Goal: Information Seeking & Learning: Learn about a topic

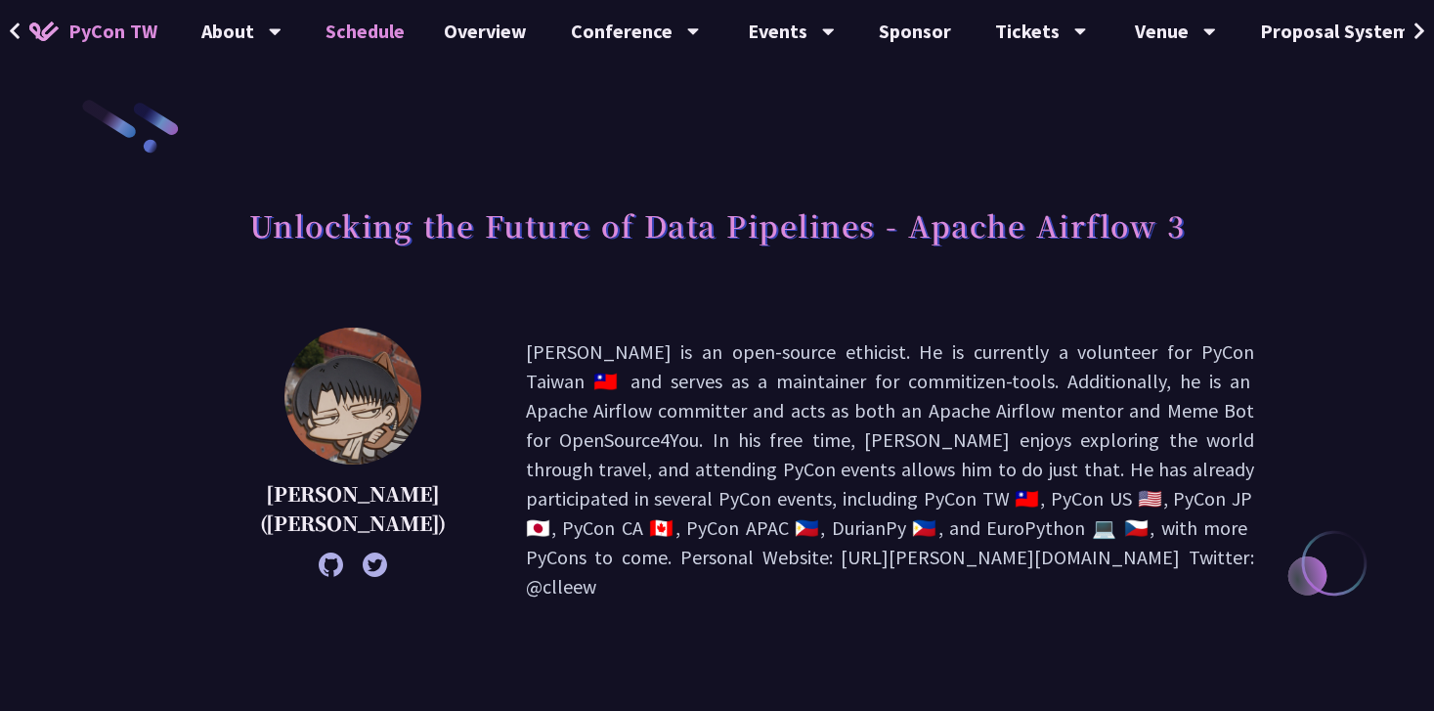
click at [359, 24] on link "Schedule" at bounding box center [365, 31] width 118 height 63
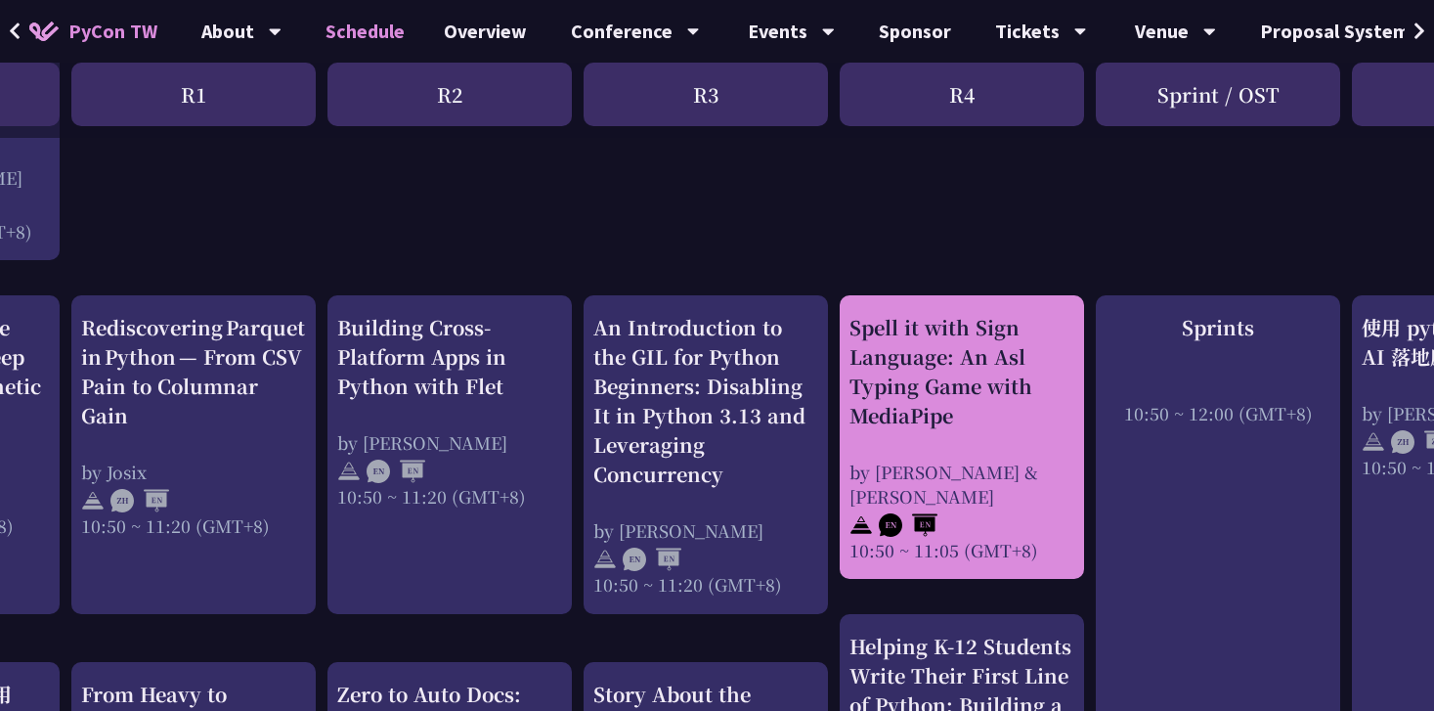
scroll to position [655, 122]
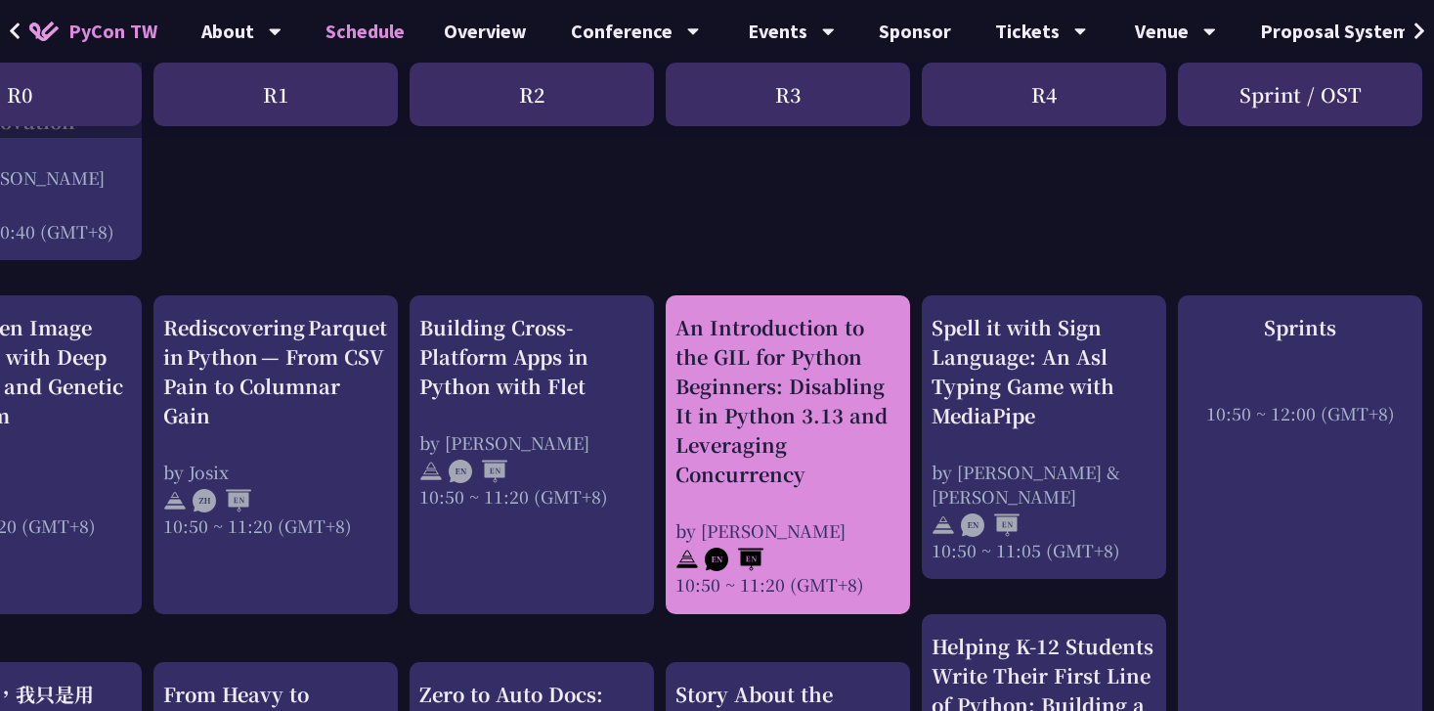
click at [825, 455] on div "An Introduction to the GIL for Python Beginners: Disabling It in Python 3.13 an…" at bounding box center [787, 401] width 225 height 176
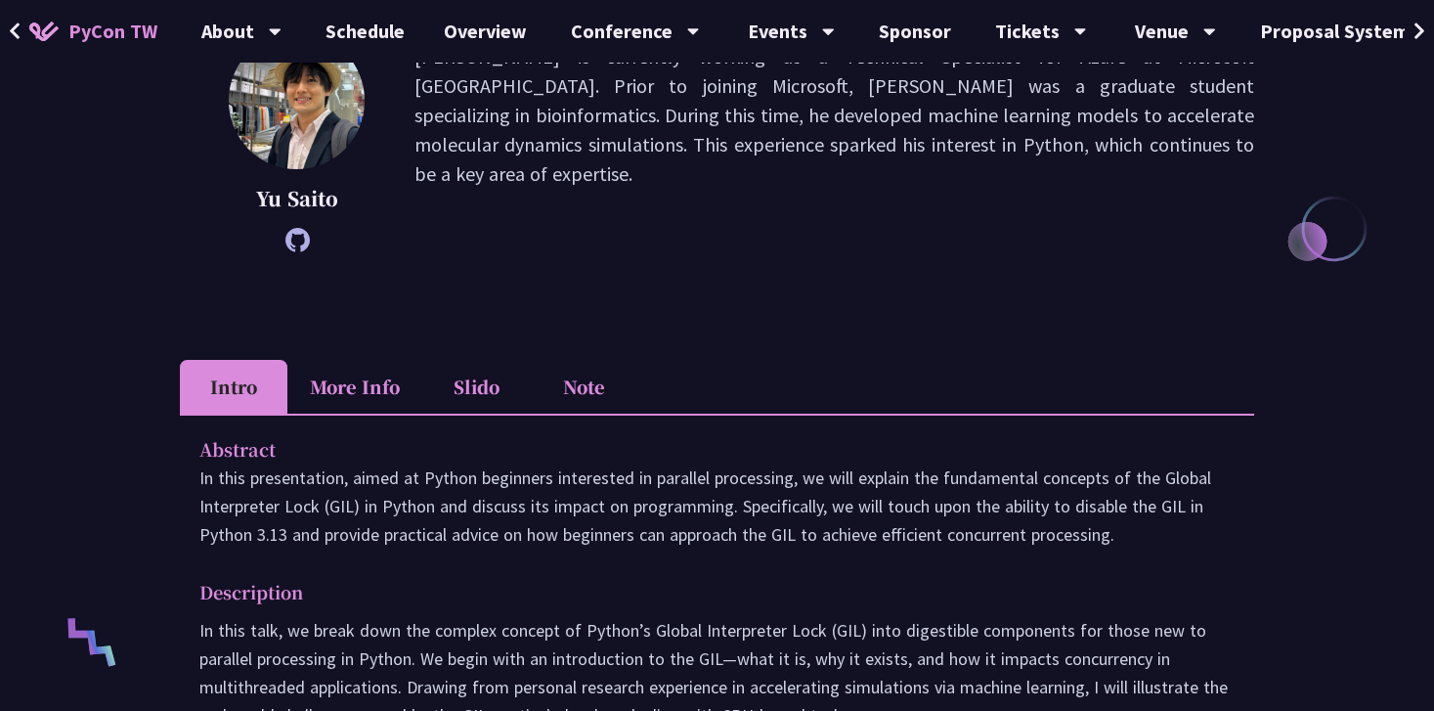
scroll to position [336, 0]
click at [470, 382] on li "Slido" at bounding box center [476, 385] width 108 height 54
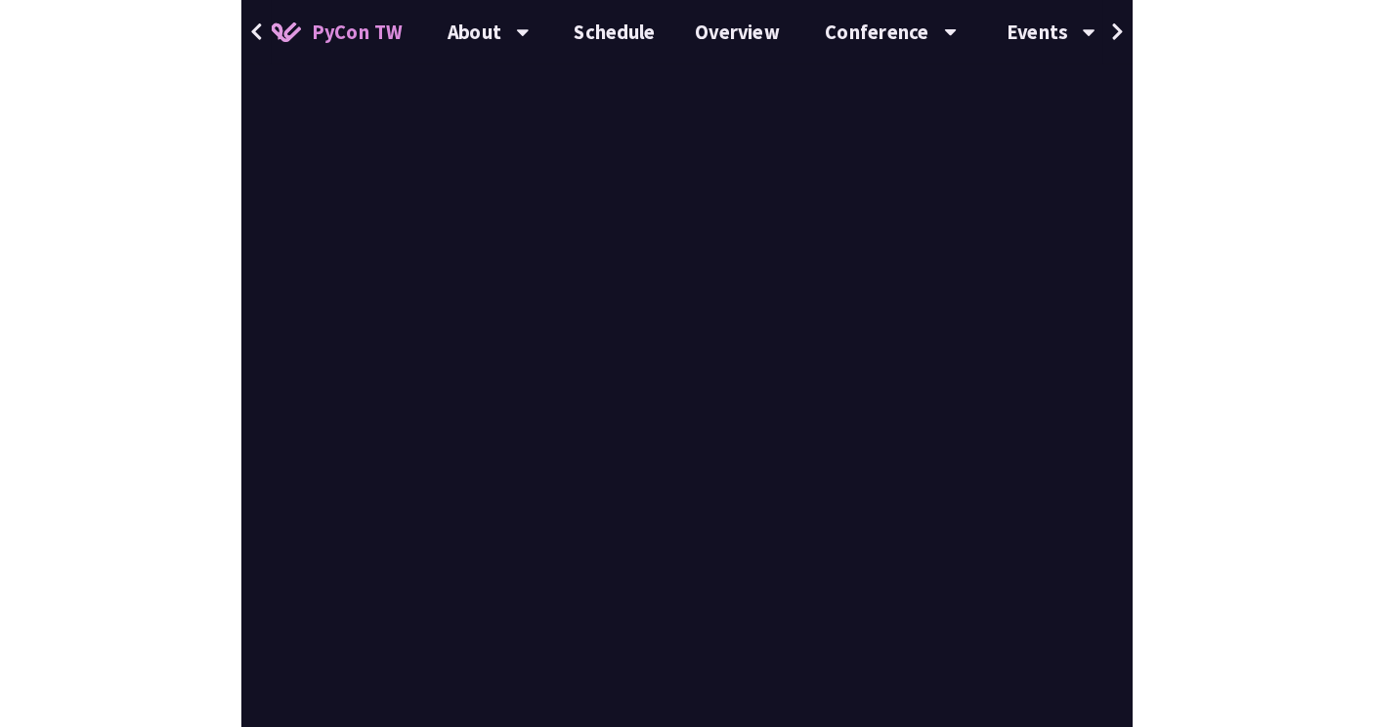
scroll to position [703, 0]
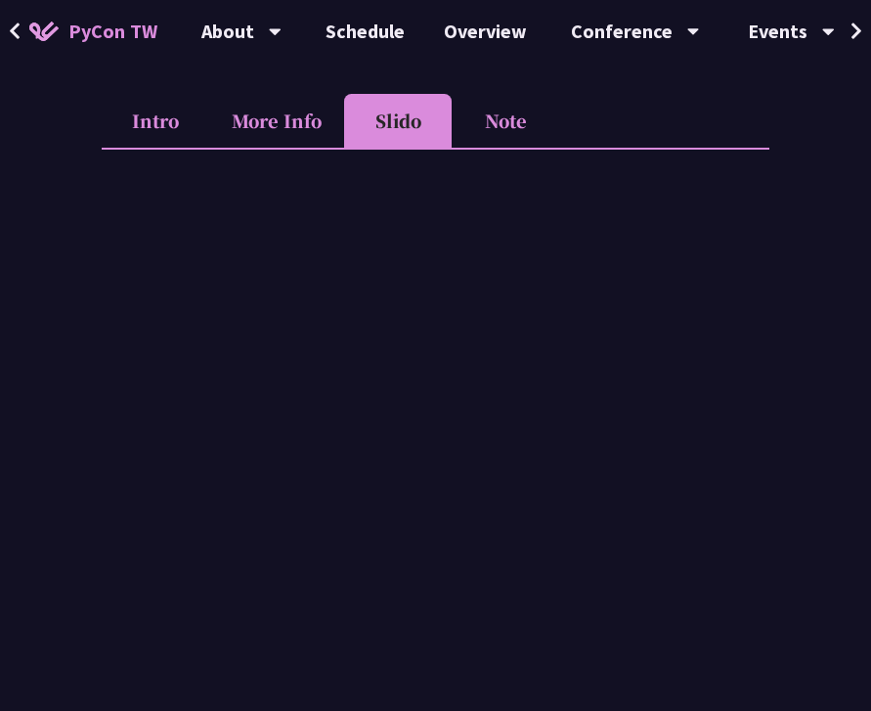
click at [520, 95] on li "Note" at bounding box center [506, 121] width 108 height 54
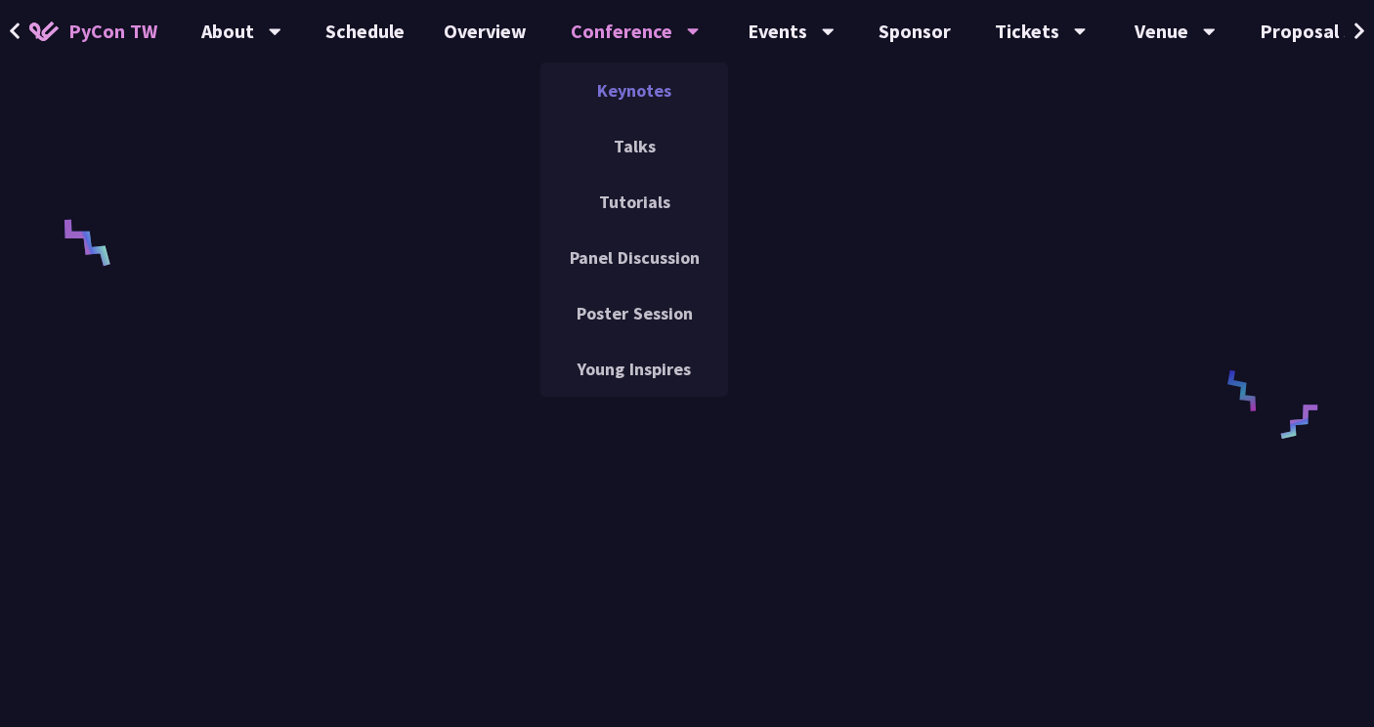
scroll to position [733, 0]
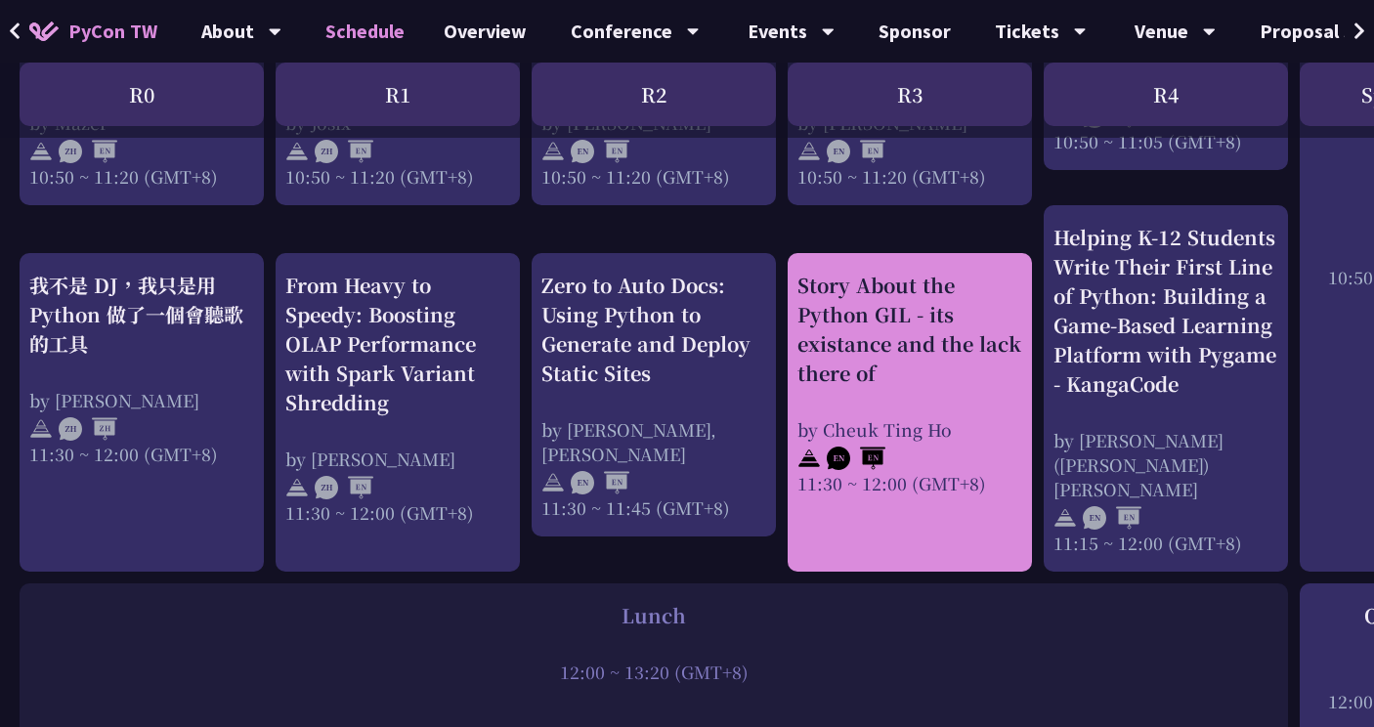
scroll to position [1098, 0]
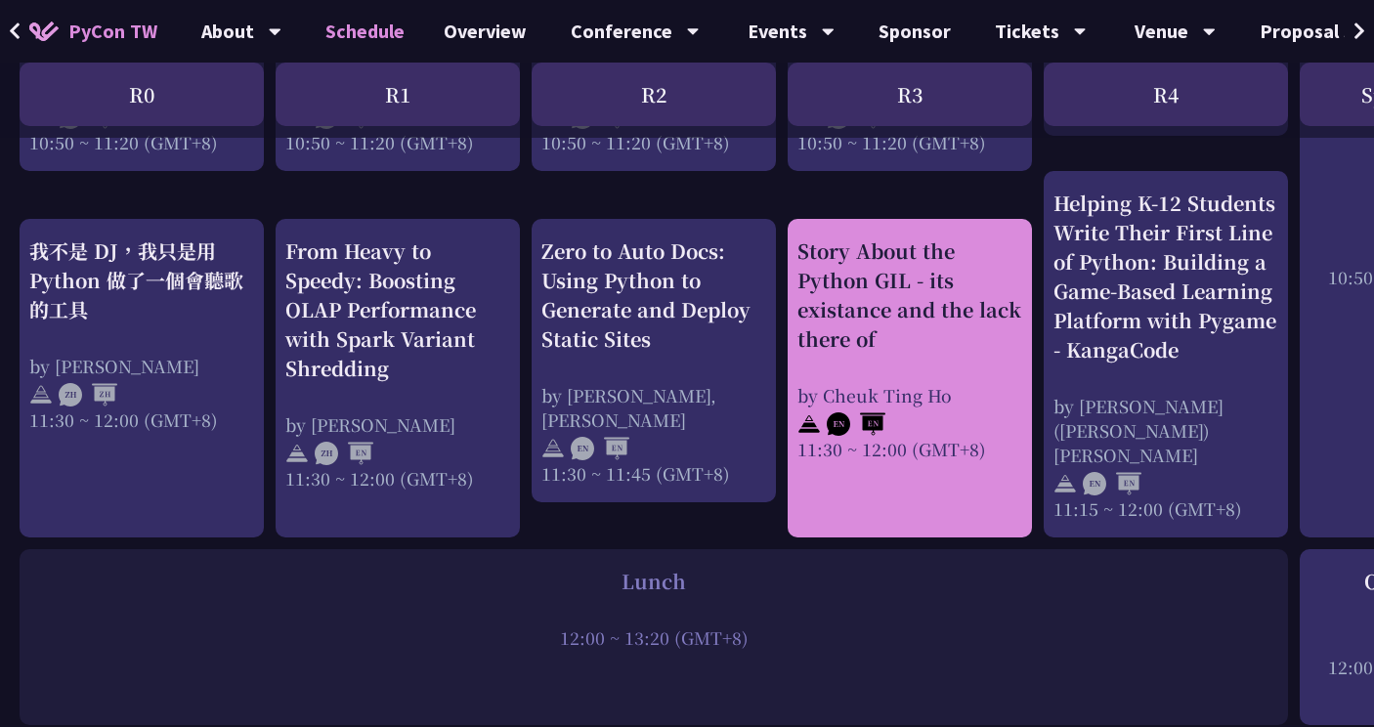
click at [916, 498] on link "Story About the Python GIL - its existance and the lack there of by Cheuk Ting …" at bounding box center [910, 379] width 225 height 284
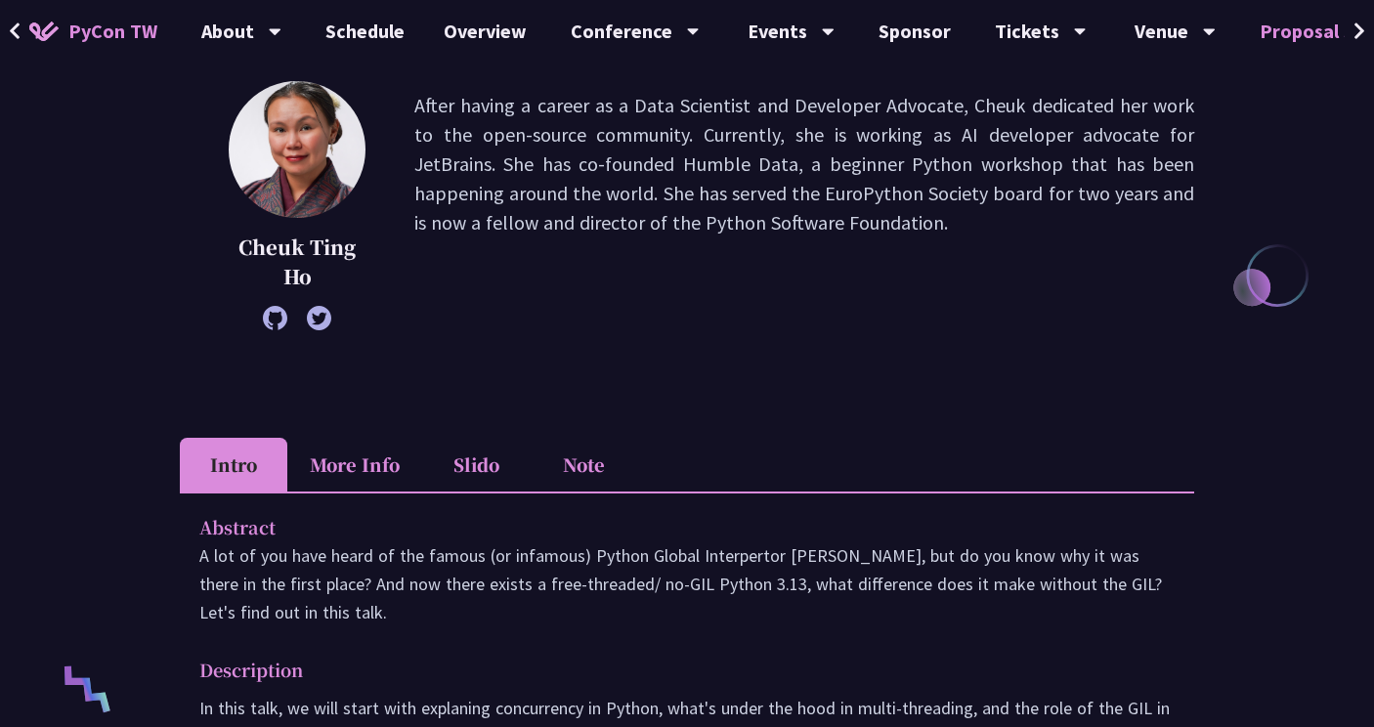
scroll to position [256, 0]
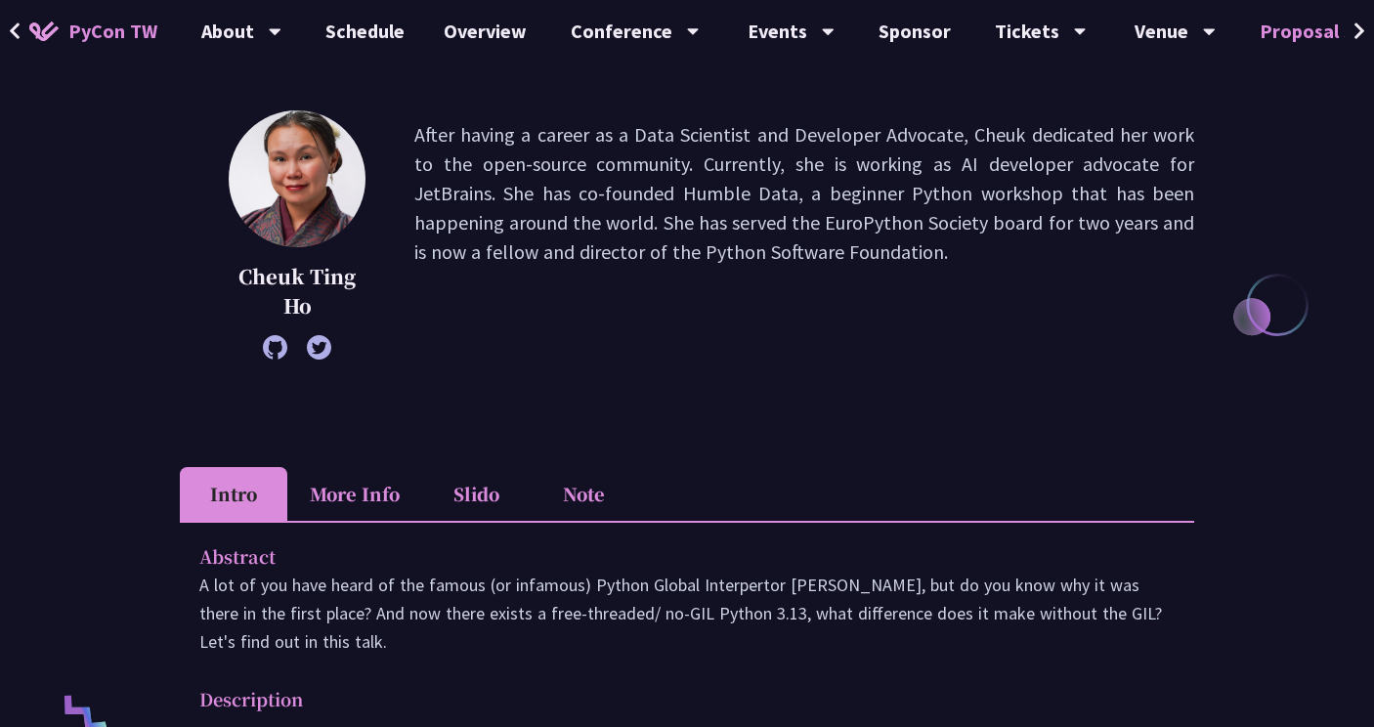
click at [1280, 22] on link "Proposal System" at bounding box center [1334, 31] width 189 height 63
click at [399, 45] on link "Schedule" at bounding box center [365, 31] width 118 height 63
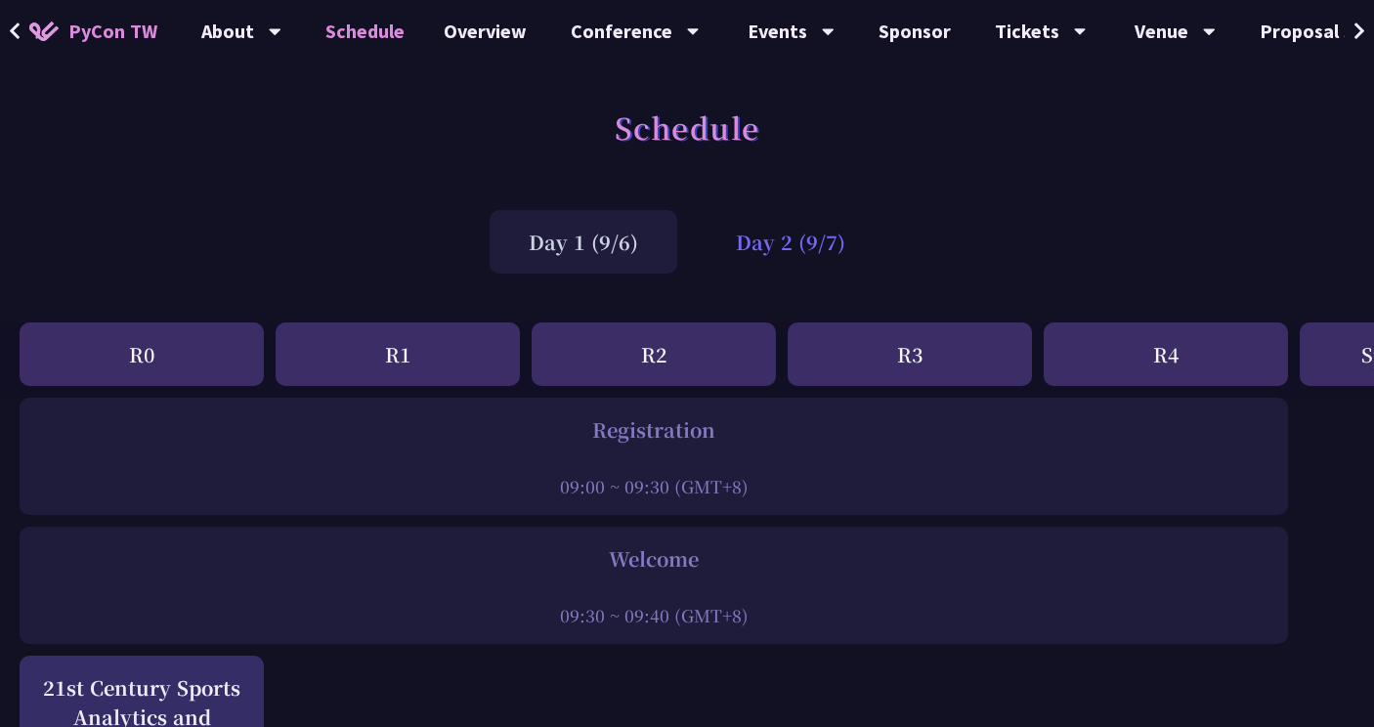
click at [810, 250] on div "Day 2 (9/7)" at bounding box center [791, 242] width 188 height 64
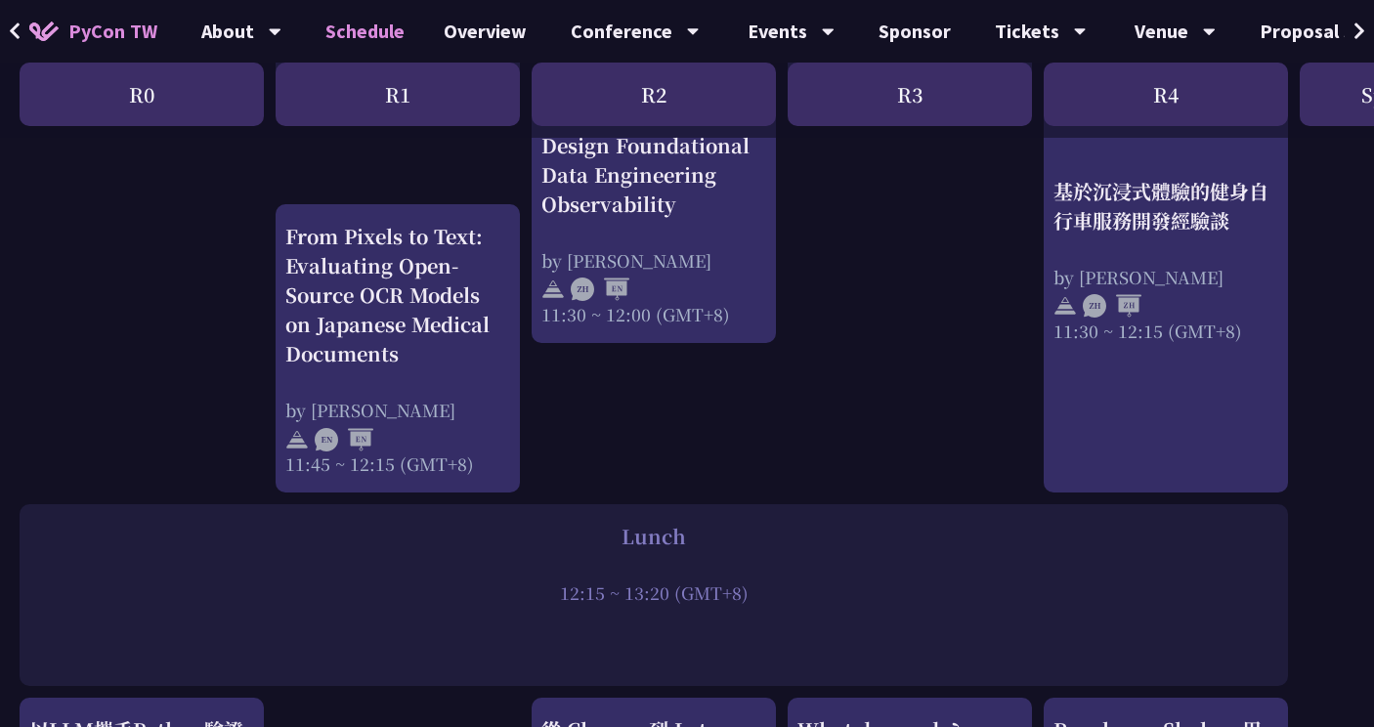
scroll to position [1228, 0]
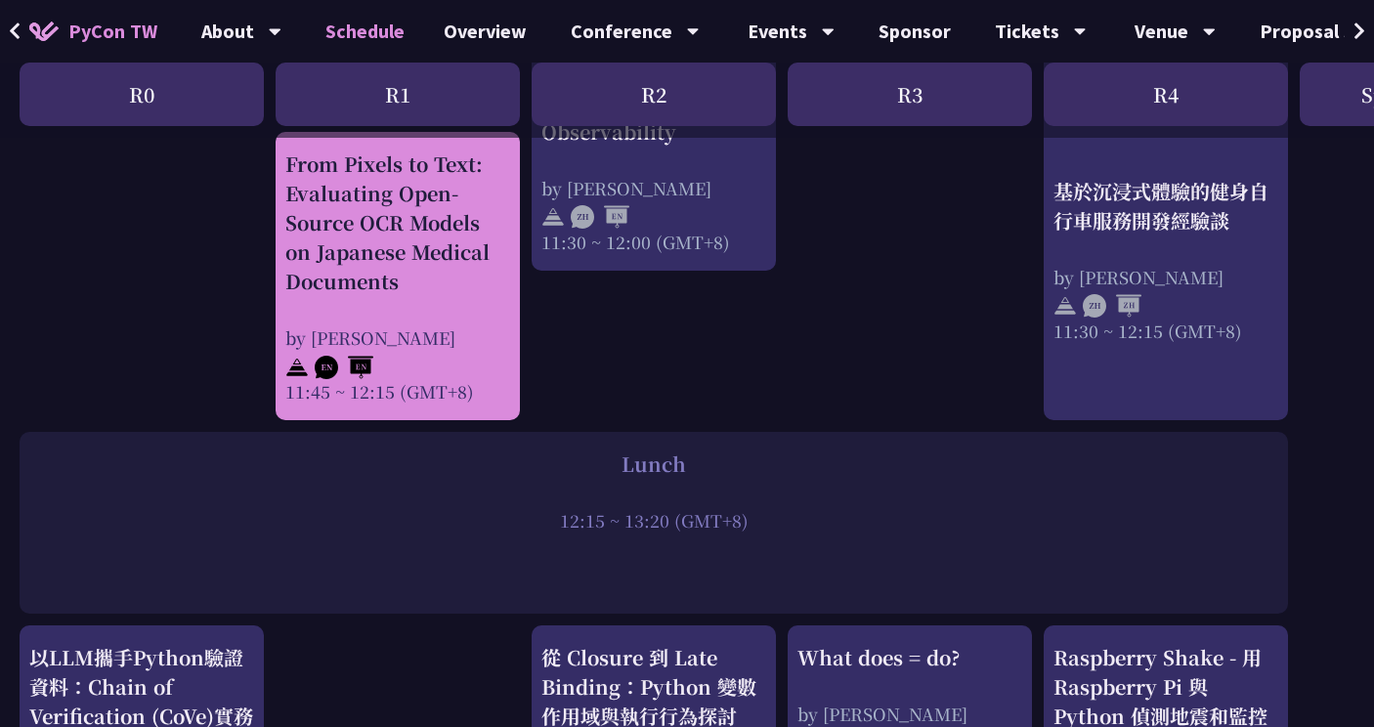
click at [396, 279] on div "From Pixels to Text: Evaluating Open-Source OCR Models on Japanese Medical Docu…" at bounding box center [397, 223] width 225 height 147
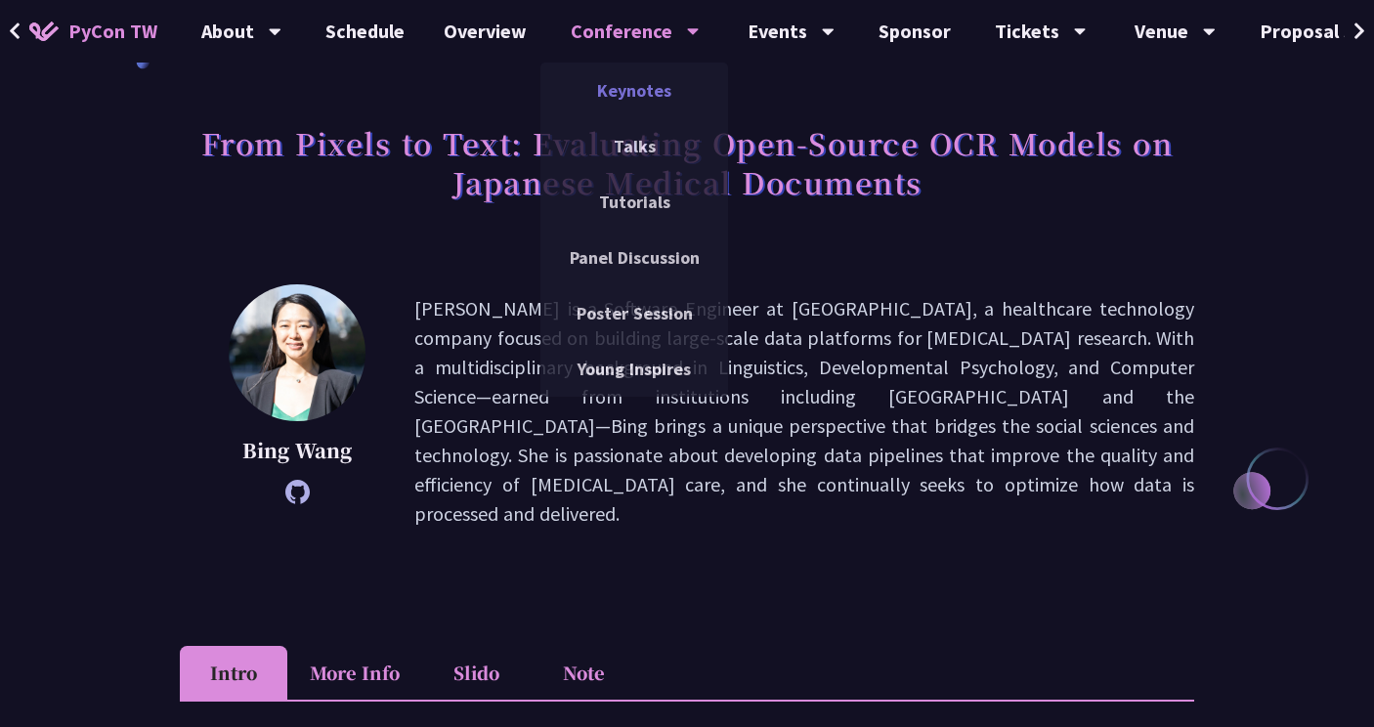
scroll to position [23, 0]
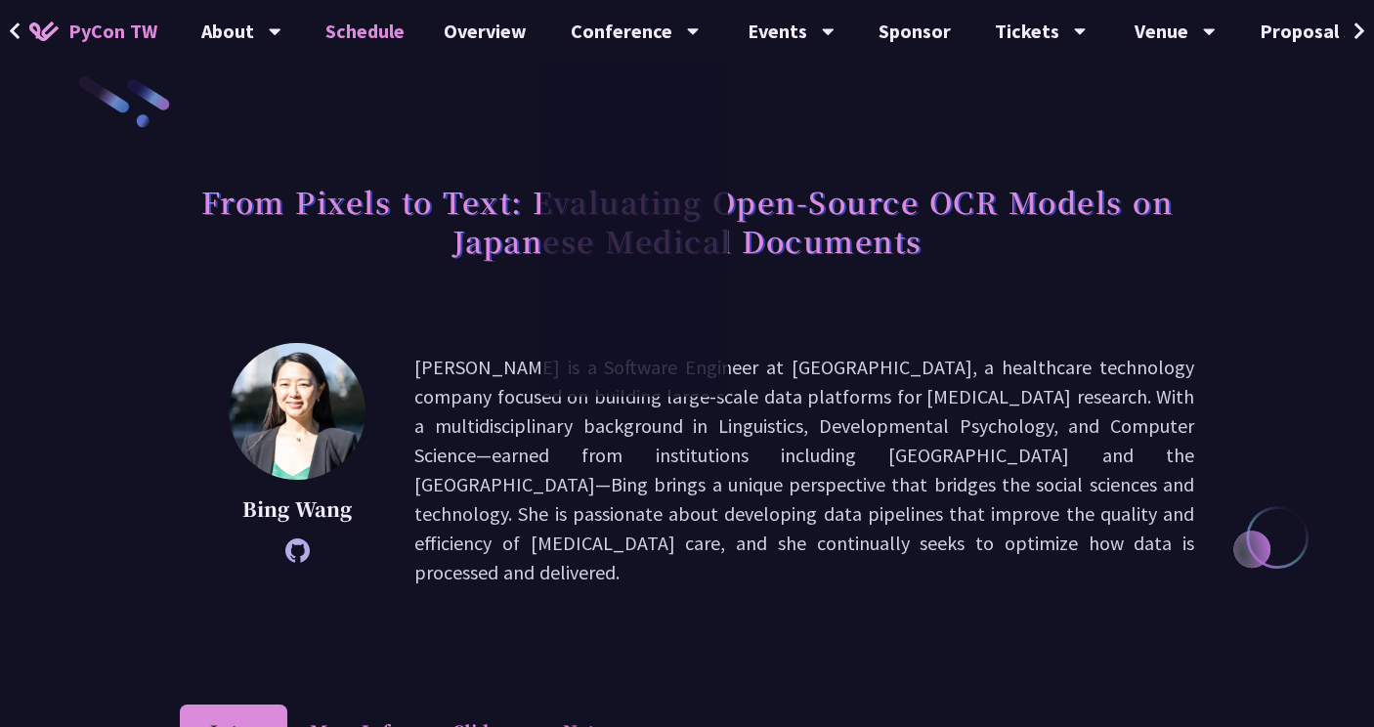
click at [348, 33] on link "Schedule" at bounding box center [365, 31] width 118 height 63
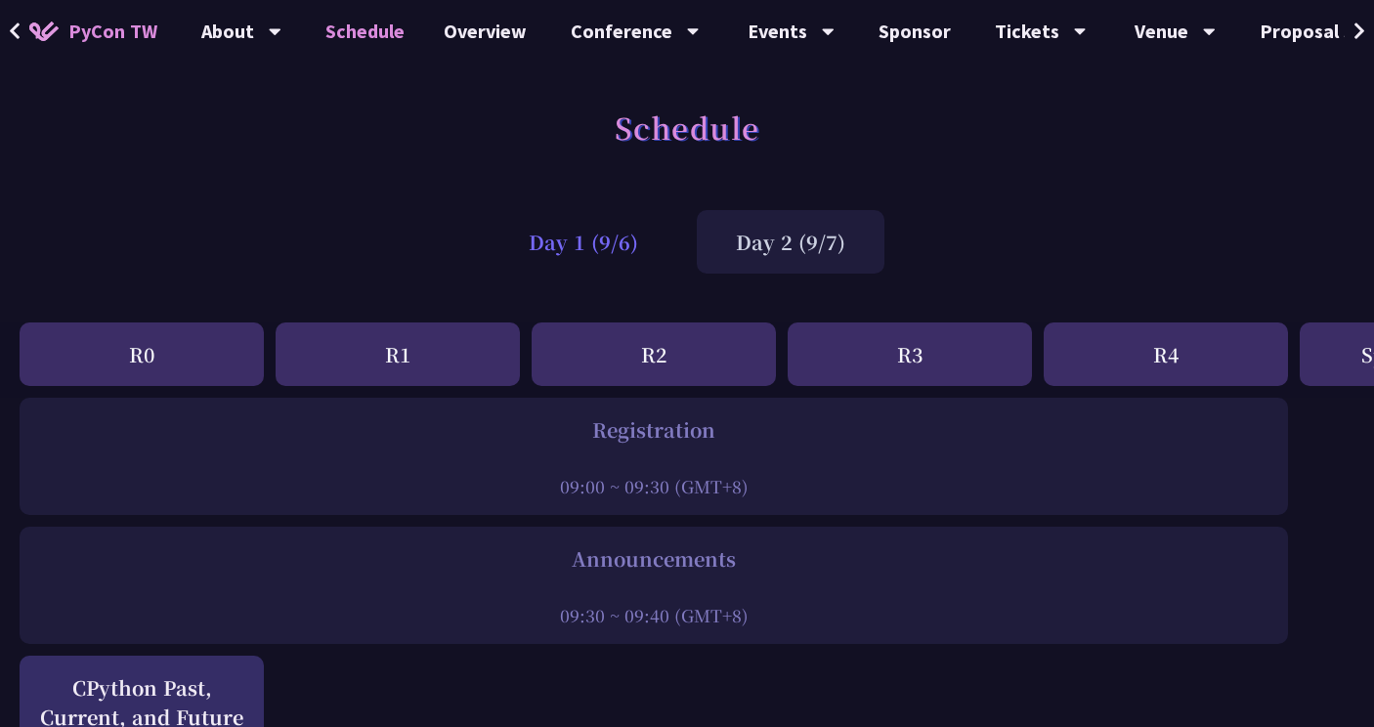
click at [567, 240] on div "Day 1 (9/6)" at bounding box center [584, 242] width 188 height 64
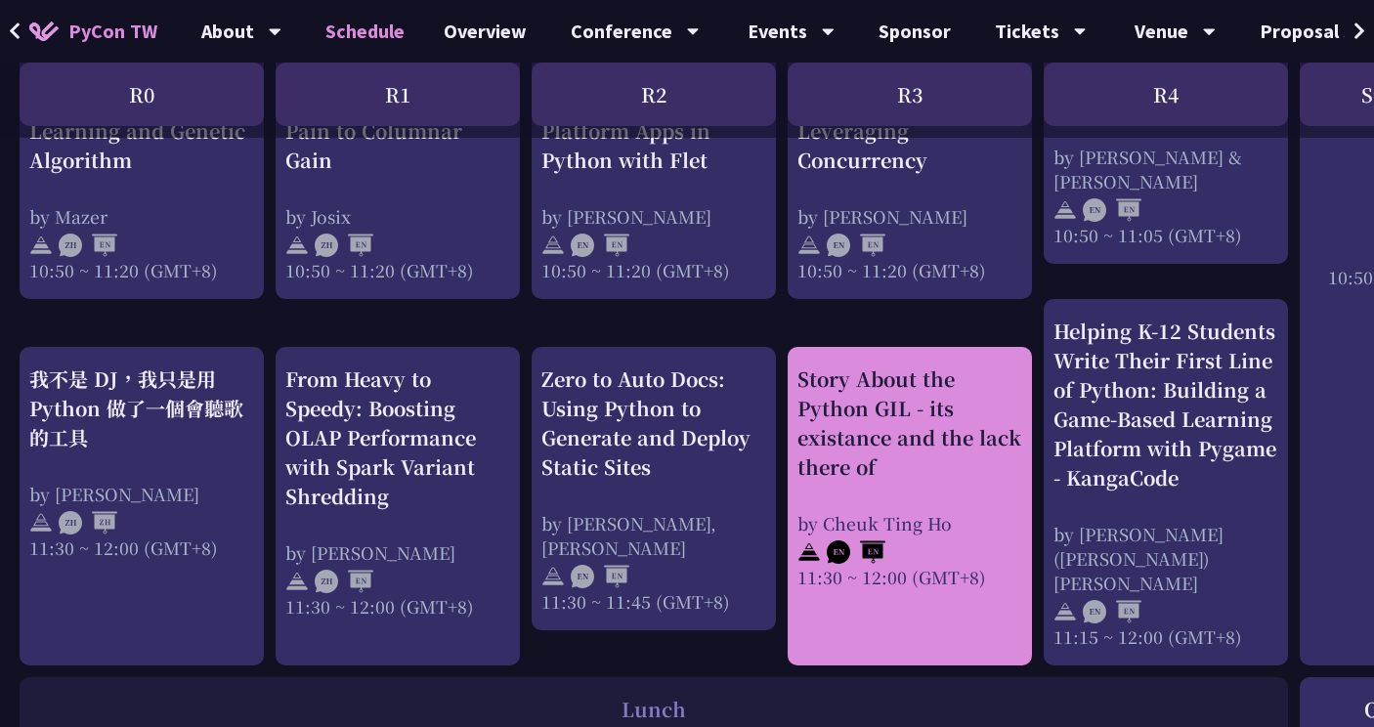
scroll to position [1046, 0]
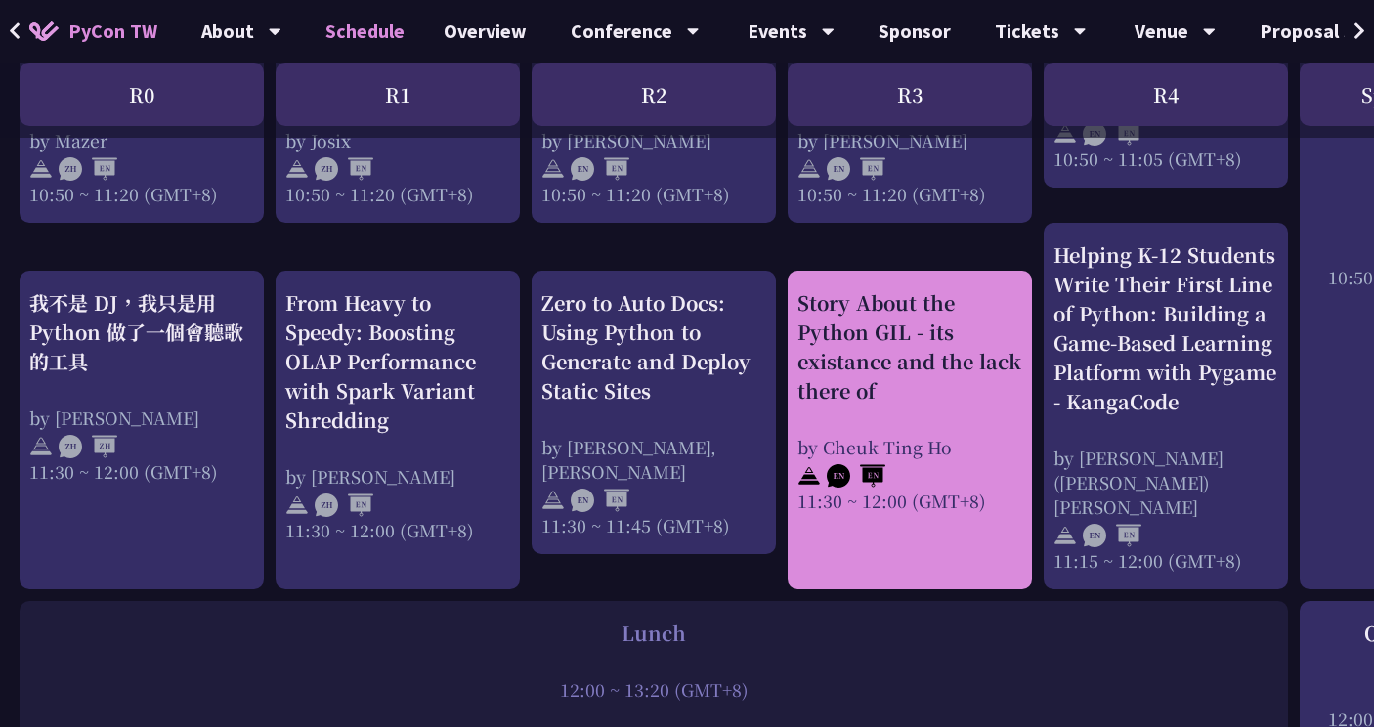
click at [941, 459] on div at bounding box center [910, 473] width 225 height 29
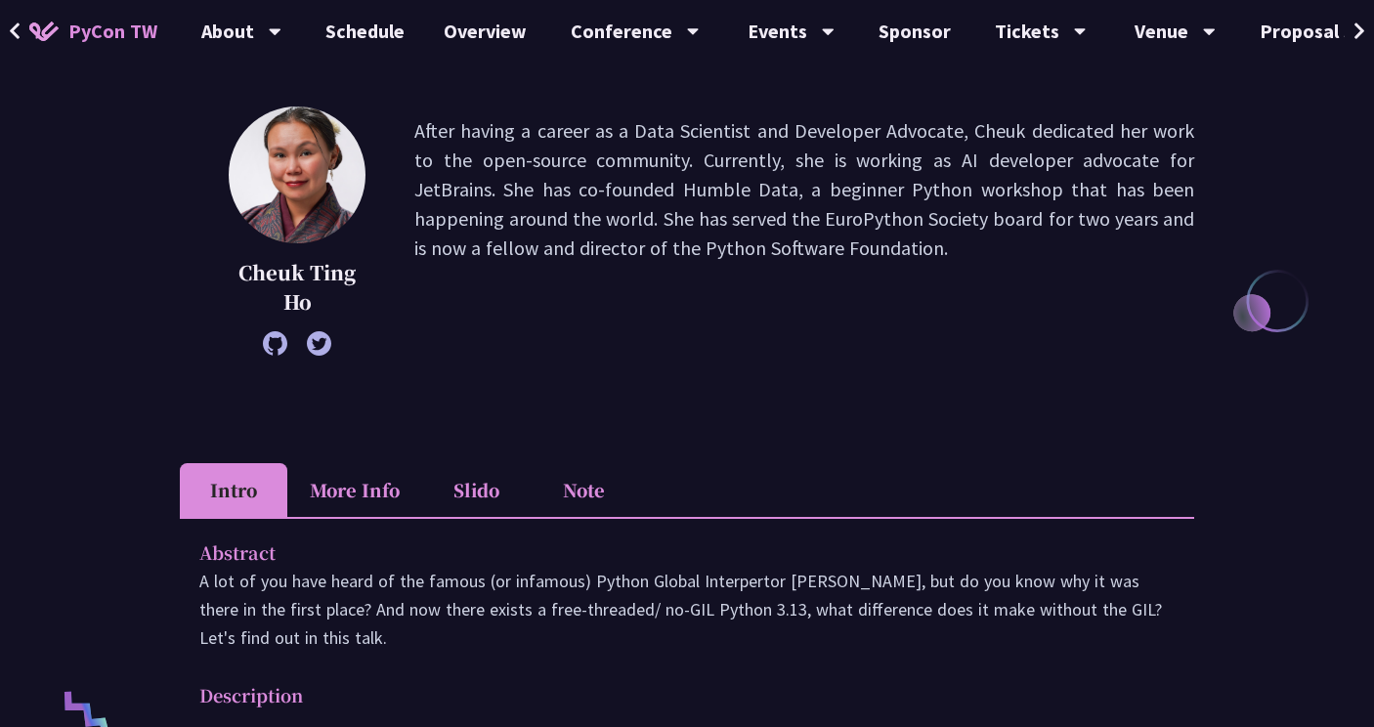
scroll to position [266, 0]
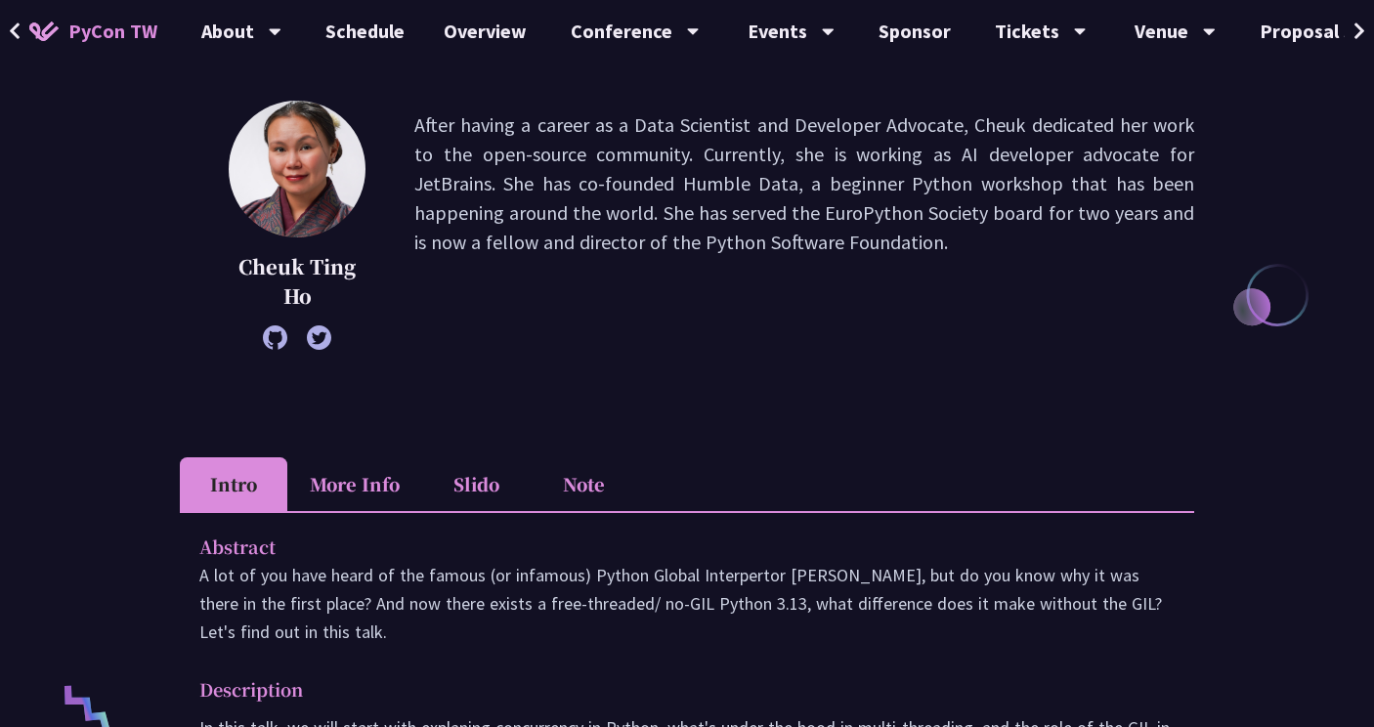
click at [376, 481] on li "More Info" at bounding box center [354, 484] width 135 height 54
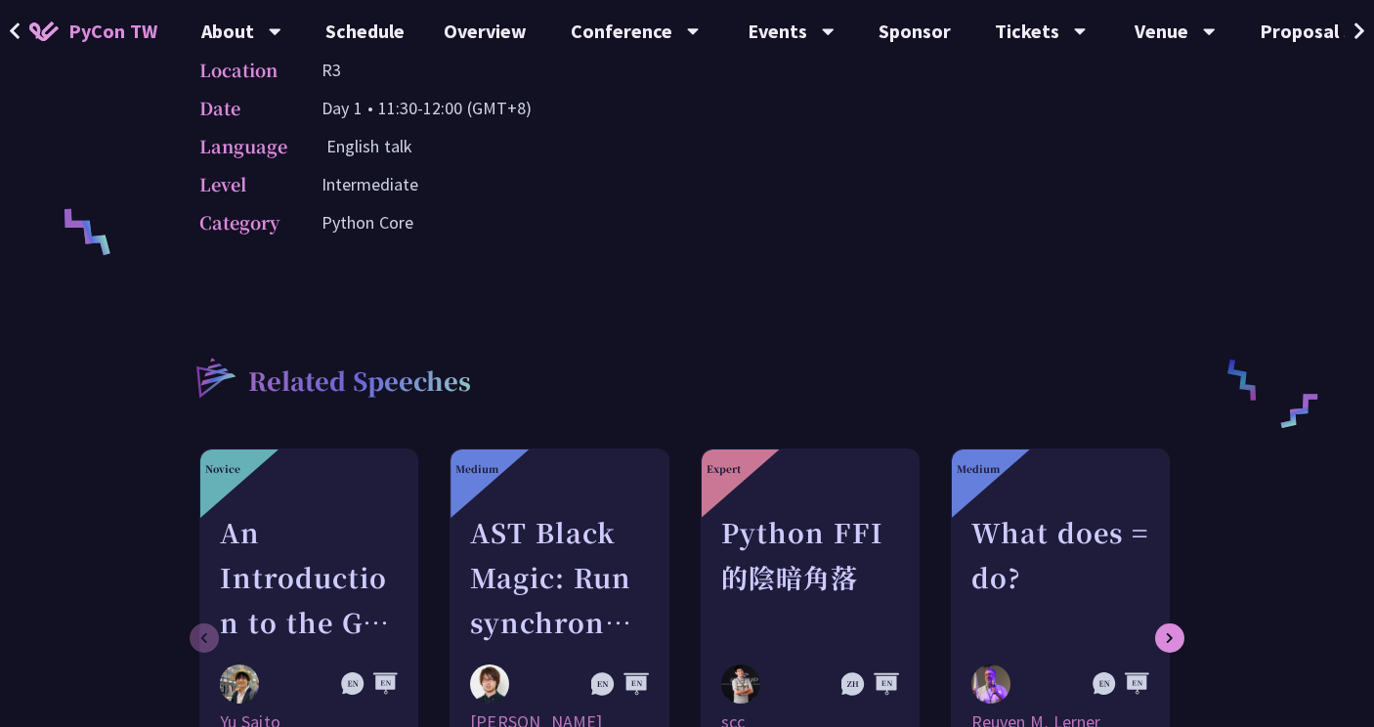
scroll to position [624, 0]
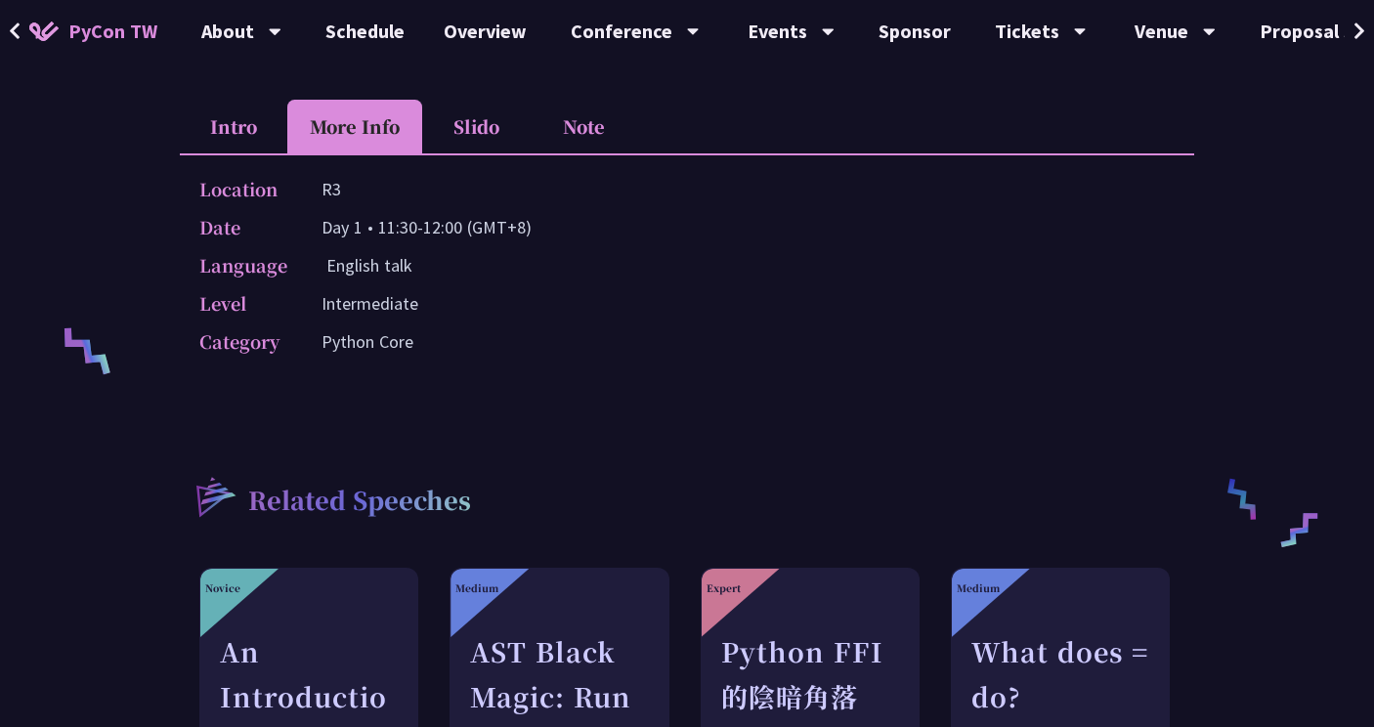
click at [230, 136] on li "Intro" at bounding box center [234, 127] width 108 height 54
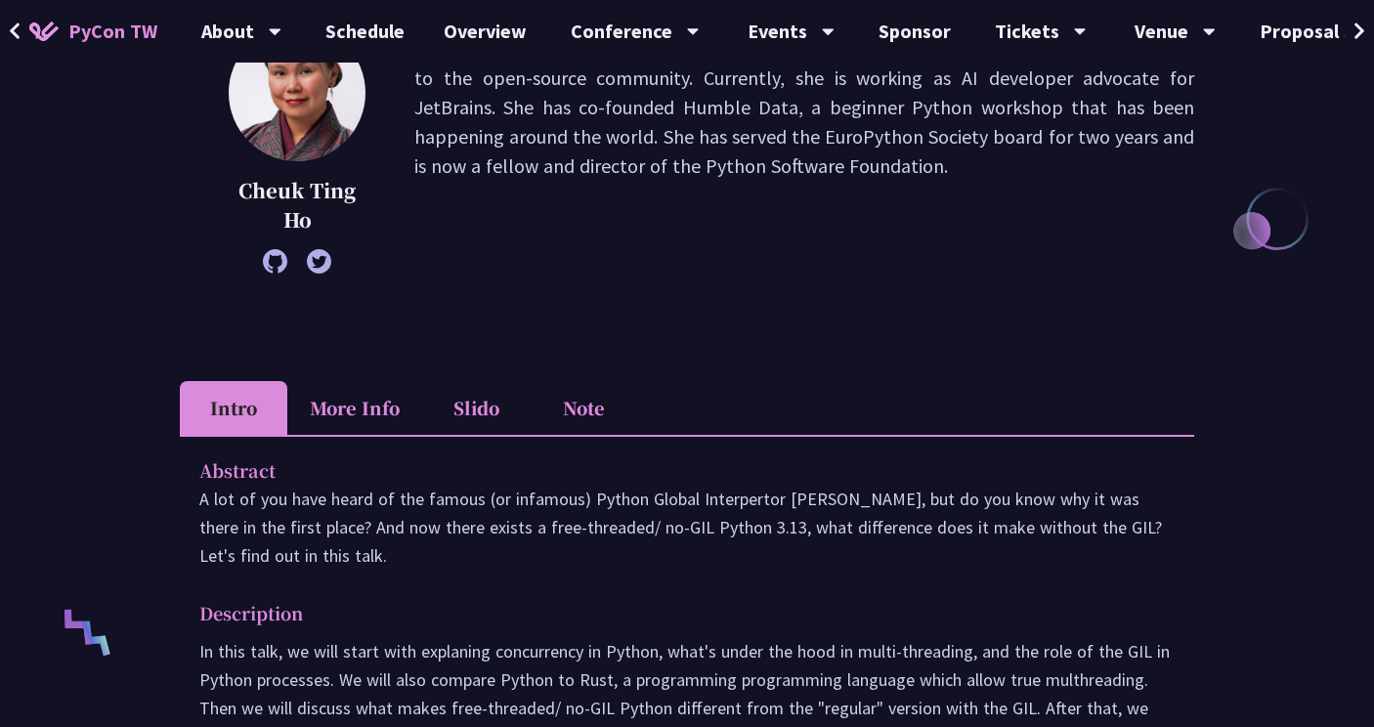
scroll to position [398, 0]
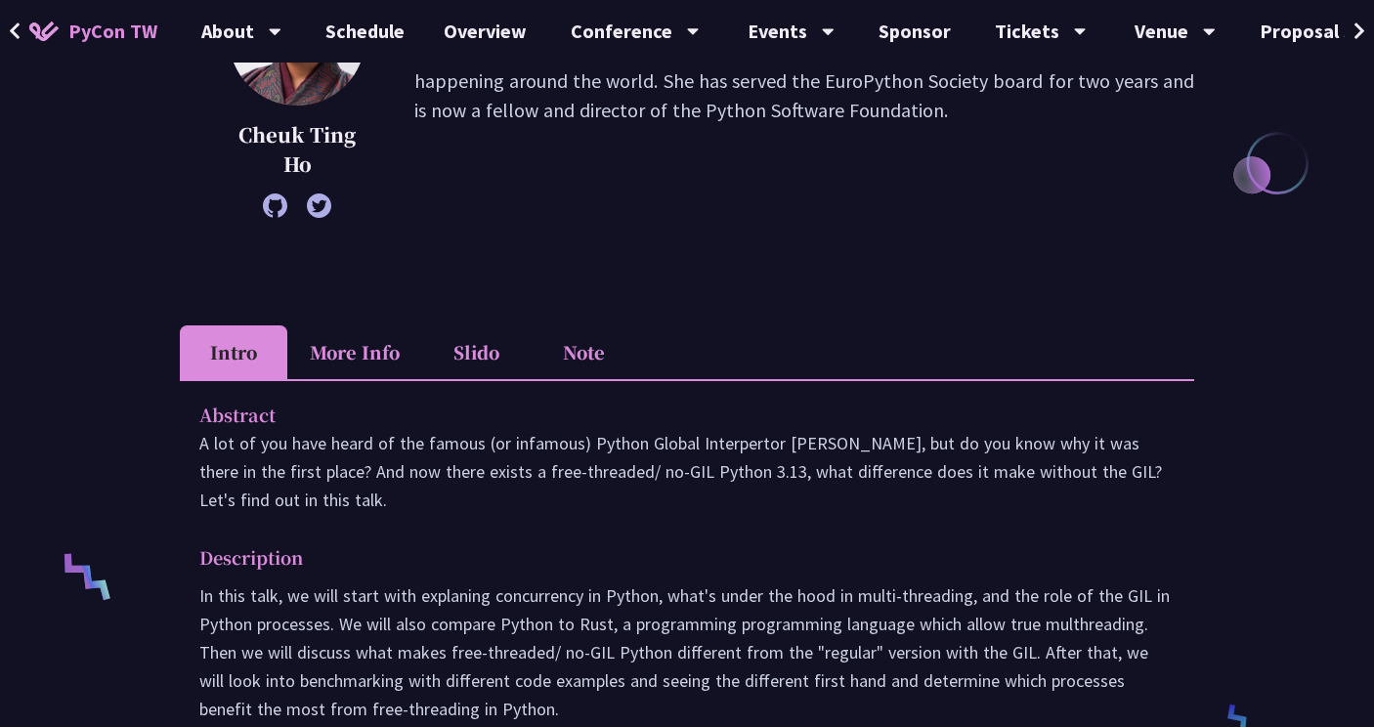
click at [374, 359] on li "More Info" at bounding box center [354, 352] width 135 height 54
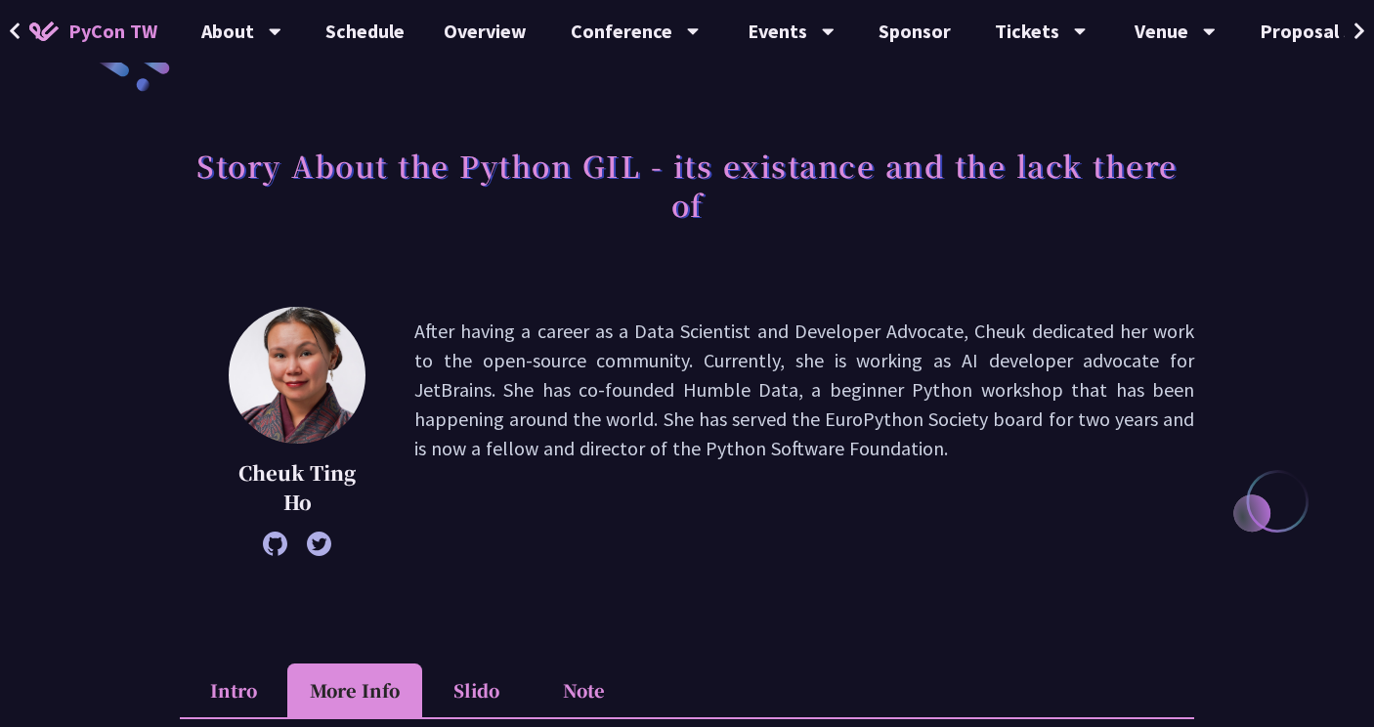
scroll to position [63, 0]
